Goal: Navigation & Orientation: Find specific page/section

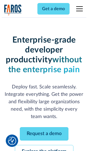
scroll to position [58, 0]
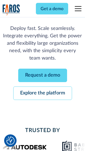
click at [42, 76] on link "Request a demo" at bounding box center [42, 75] width 49 height 13
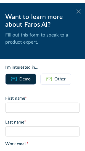
scroll to position [0, 0]
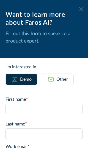
click at [79, 9] on icon at bounding box center [81, 9] width 4 height 4
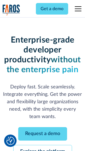
scroll to position [76, 0]
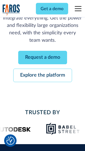
click at [42, 76] on link "Explore the platform" at bounding box center [42, 75] width 59 height 13
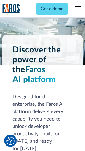
scroll to position [4193, 0]
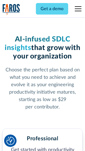
scroll to position [873, 0]
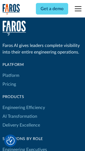
click at [11, 76] on link "Platform" at bounding box center [10, 75] width 17 height 9
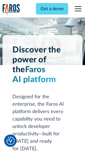
scroll to position [4370, 0]
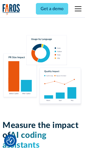
scroll to position [3437, 0]
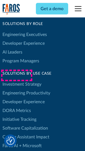
click at [17, 107] on link "DORA Metrics" at bounding box center [16, 111] width 28 height 9
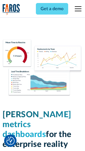
scroll to position [2437, 0]
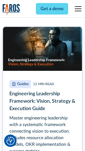
scroll to position [2520, 0]
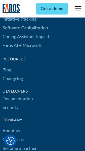
click at [13, 76] on link "Changelog" at bounding box center [12, 79] width 20 height 9
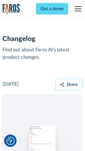
scroll to position [6750, 0]
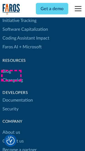
click at [11, 129] on link "About us" at bounding box center [11, 133] width 18 height 9
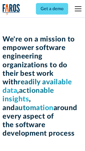
scroll to position [1904, 0]
